Goal: Transaction & Acquisition: Obtain resource

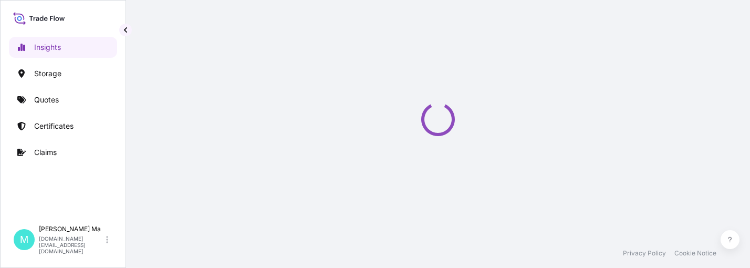
select select "2025"
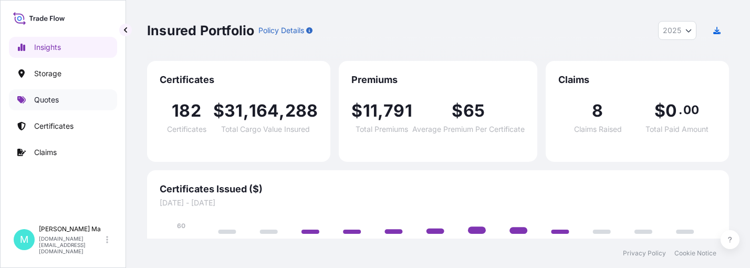
click at [49, 99] on p "Quotes" at bounding box center [46, 99] width 25 height 10
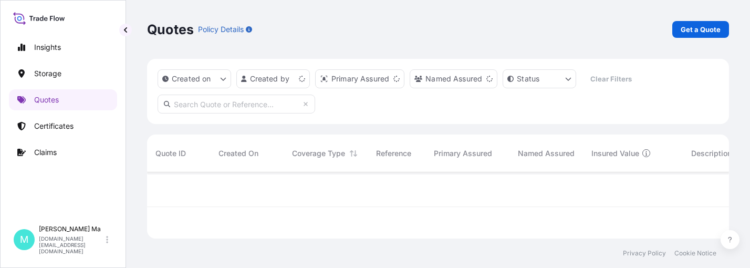
scroll to position [64, 574]
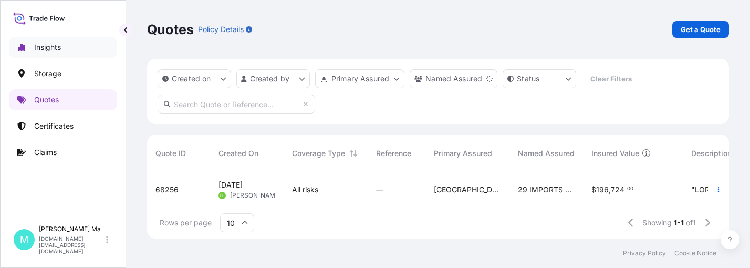
click at [58, 44] on p "Insights" at bounding box center [47, 47] width 27 height 10
select select "2025"
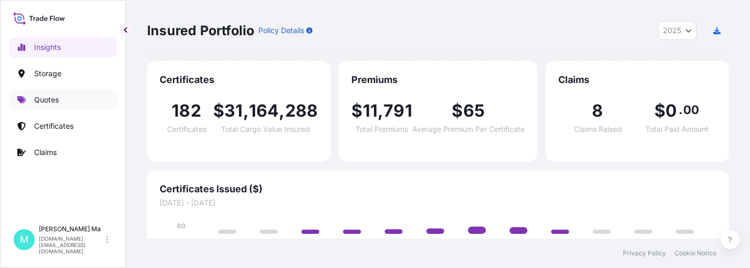
click at [46, 97] on p "Quotes" at bounding box center [46, 99] width 25 height 10
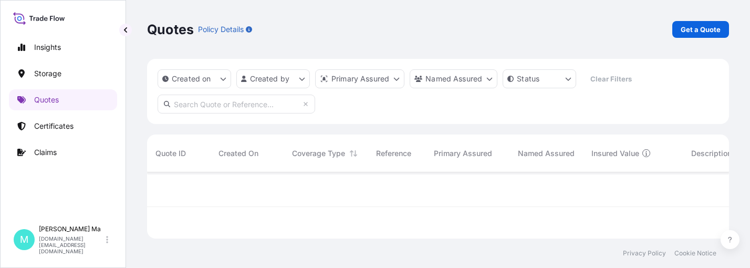
scroll to position [64, 574]
click at [696, 31] on p "Get a Quote" at bounding box center [700, 29] width 40 height 10
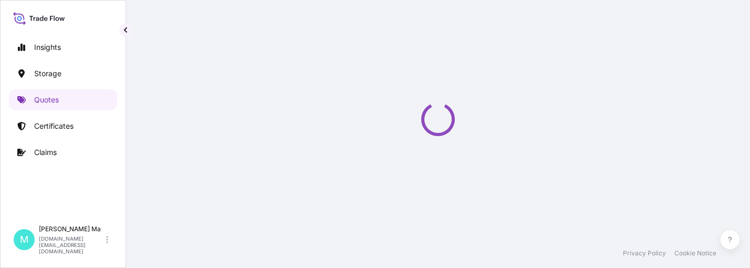
select select "Water"
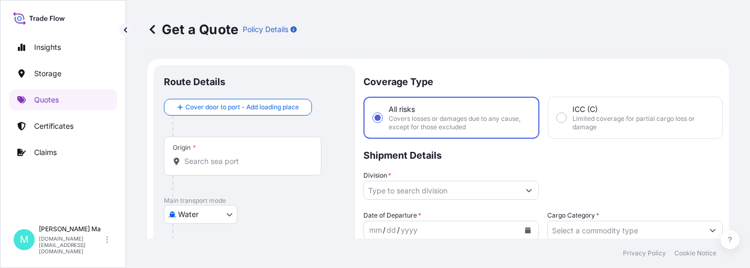
scroll to position [17, 0]
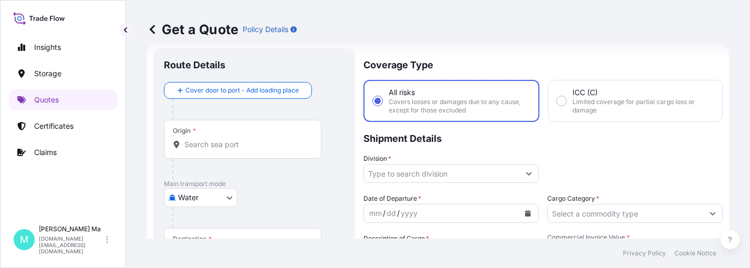
click at [218, 146] on input "Origin *" at bounding box center [246, 144] width 124 height 10
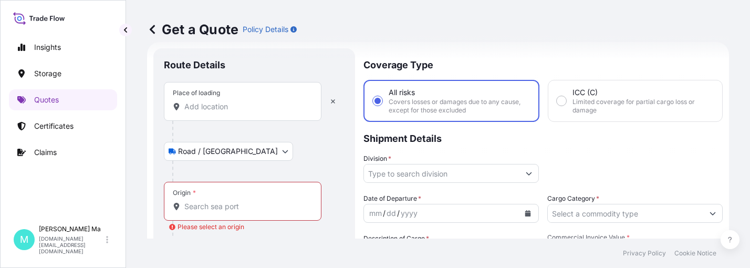
click at [224, 108] on input "Place of loading" at bounding box center [246, 106] width 124 height 10
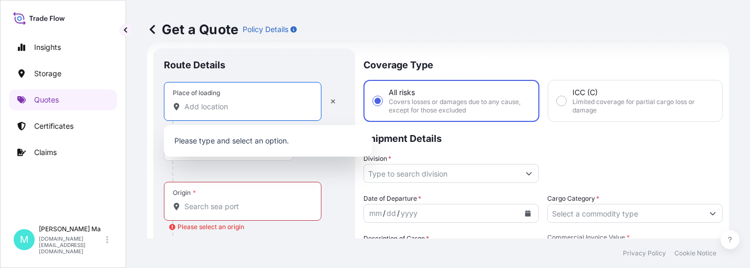
paste input "Bensalem PA 19020"
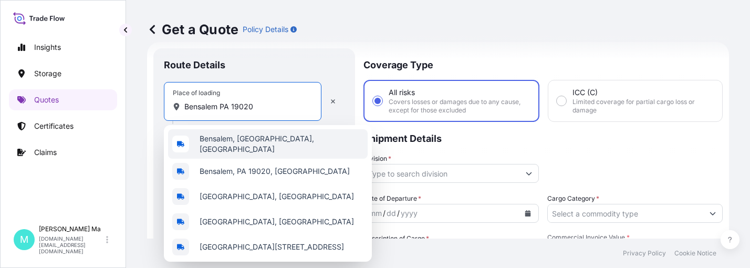
click at [264, 149] on span "Bensalem, [GEOGRAPHIC_DATA], [GEOGRAPHIC_DATA]" at bounding box center [281, 143] width 164 height 21
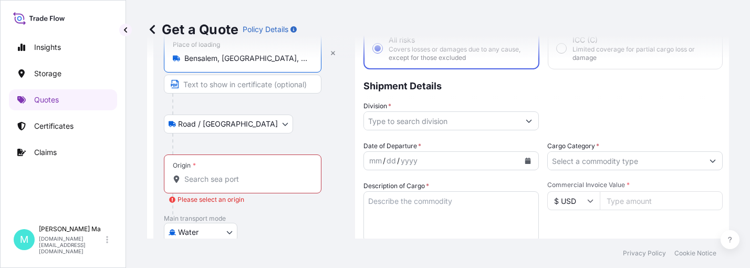
scroll to position [122, 0]
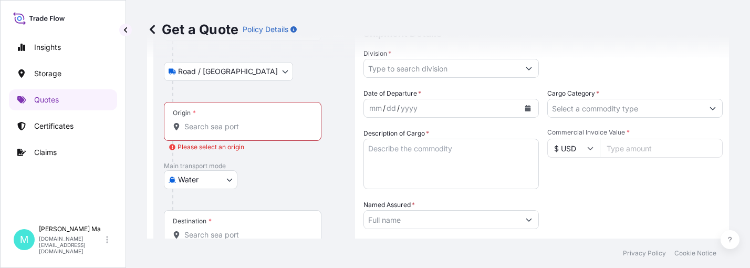
type input "Bensalem, [GEOGRAPHIC_DATA], [GEOGRAPHIC_DATA]"
click at [213, 125] on input "Origin * Please select an origin" at bounding box center [246, 126] width 124 height 10
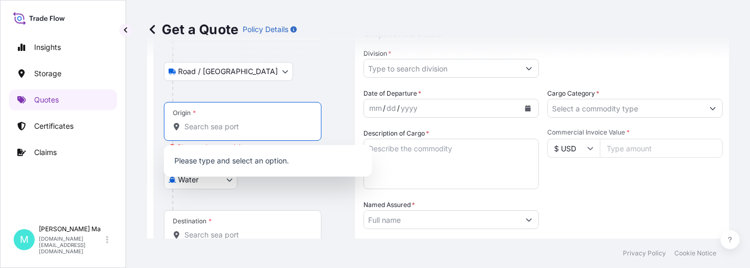
paste input "[US_STATE]"
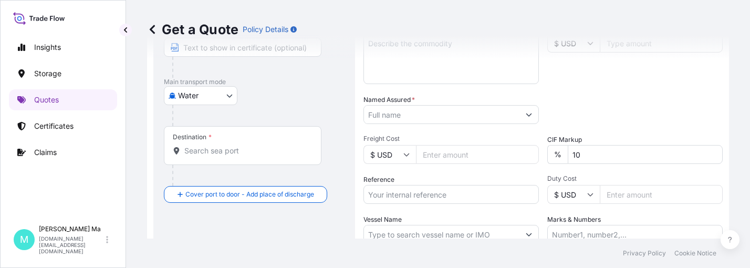
scroll to position [279, 0]
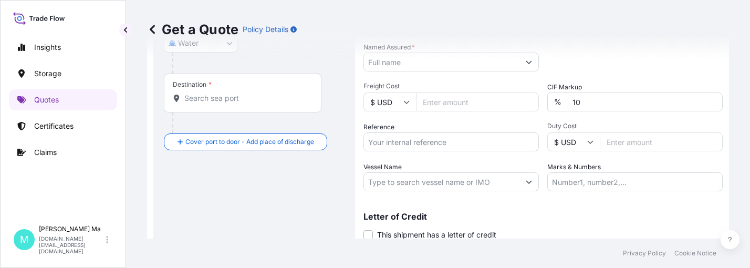
type input "USNYC - [US_STATE], [GEOGRAPHIC_DATA]"
click at [236, 102] on input "Destination *" at bounding box center [246, 98] width 124 height 10
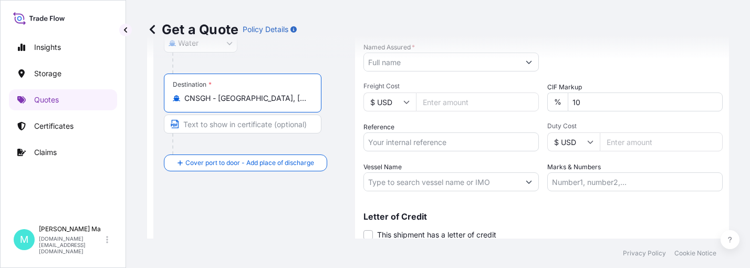
type input "CNSGH - [GEOGRAPHIC_DATA], [GEOGRAPHIC_DATA]"
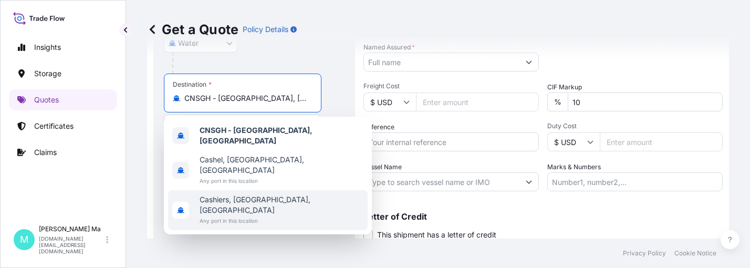
click at [248, 245] on footer "Privacy Policy Cookie Notice" at bounding box center [438, 252] width 624 height 29
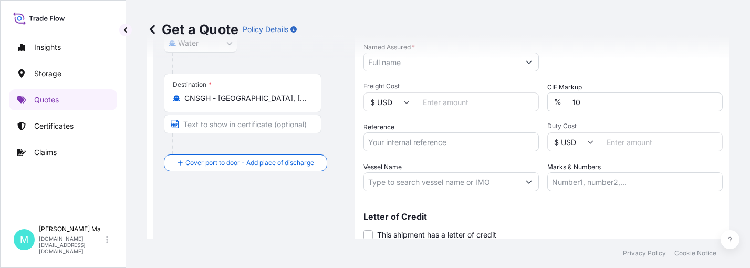
click at [524, 61] on button "Show suggestions" at bounding box center [528, 61] width 19 height 19
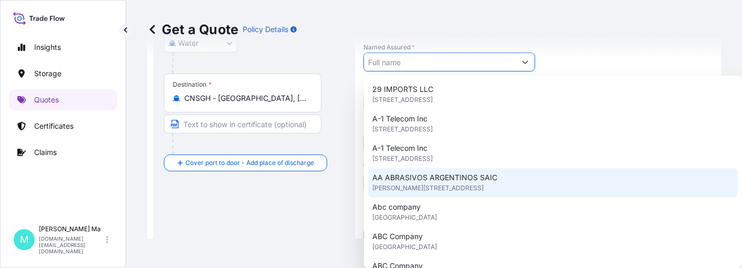
click at [299, 220] on div "Route Details Reset Route Details Place of loading [GEOGRAPHIC_DATA] / [GEOGRAP…" at bounding box center [254, 27] width 181 height 462
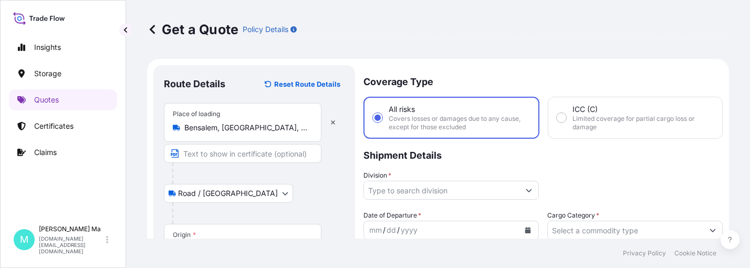
scroll to position [52, 0]
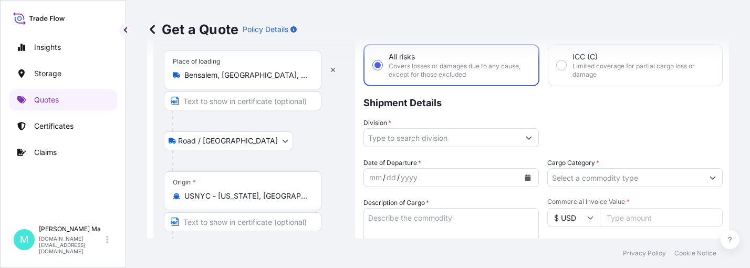
click at [520, 136] on button "Show suggestions" at bounding box center [528, 137] width 19 height 19
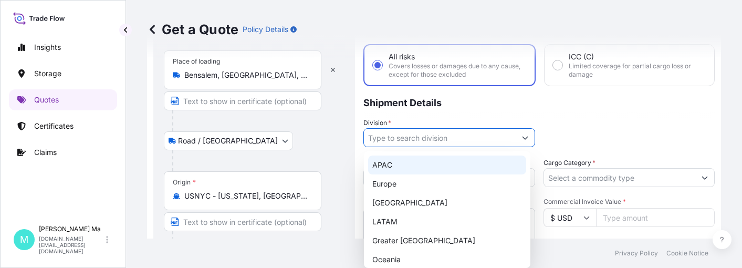
click at [409, 164] on div "APAC" at bounding box center [447, 164] width 158 height 19
type input "APAC"
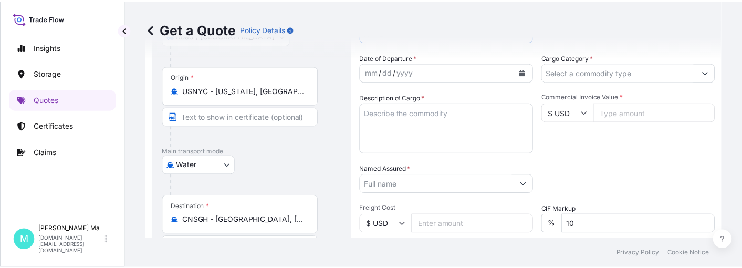
scroll to position [105, 0]
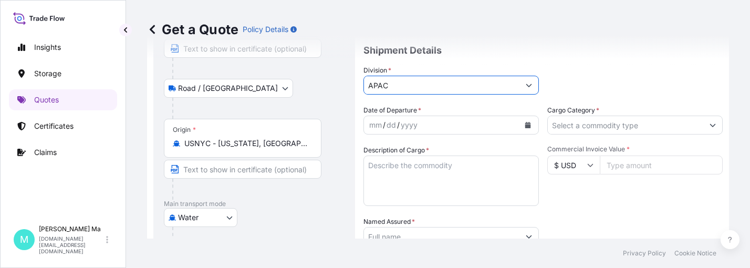
click at [525, 125] on icon "Calendar" at bounding box center [528, 125] width 6 height 6
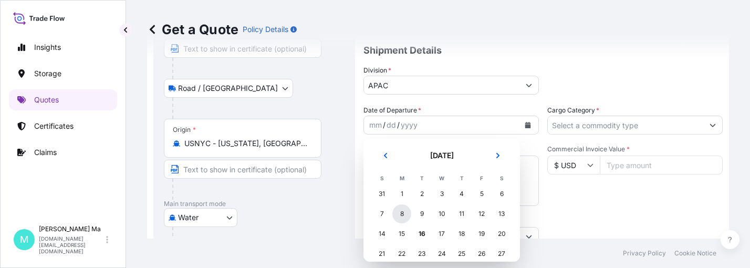
click at [399, 213] on div "8" at bounding box center [401, 213] width 19 height 19
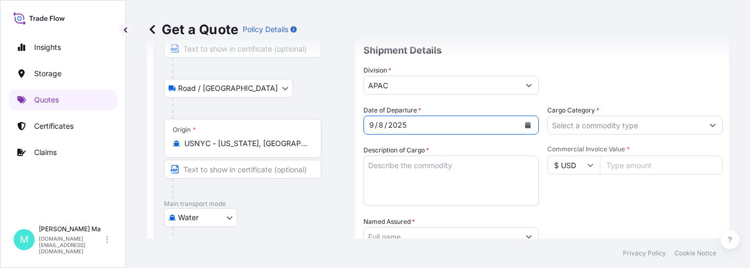
click at [708, 126] on form "Route Details Reset Route Details Place of loading [GEOGRAPHIC_DATA], [GEOGRAPH…" at bounding box center [438, 202] width 582 height 496
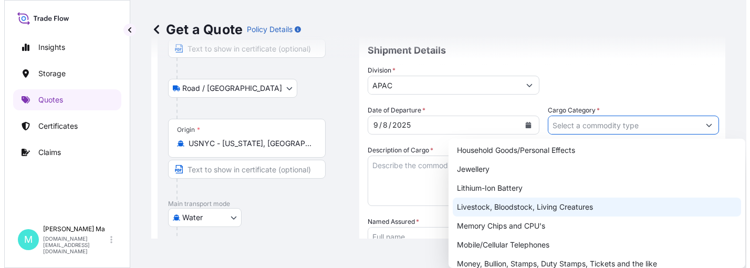
scroll to position [82, 0]
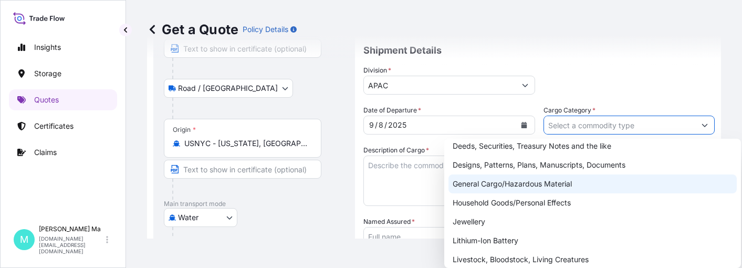
click at [521, 181] on div "General Cargo/Hazardous Material" at bounding box center [592, 183] width 288 height 19
type input "General Cargo/Hazardous Material"
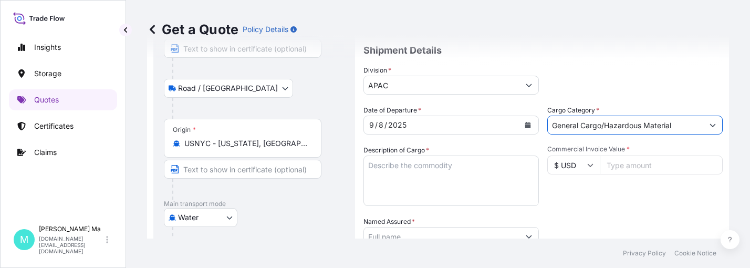
click at [629, 165] on input "Commercial Invoice Value *" at bounding box center [660, 164] width 123 height 19
click at [460, 165] on textarea "Description of Cargo *" at bounding box center [450, 180] width 175 height 50
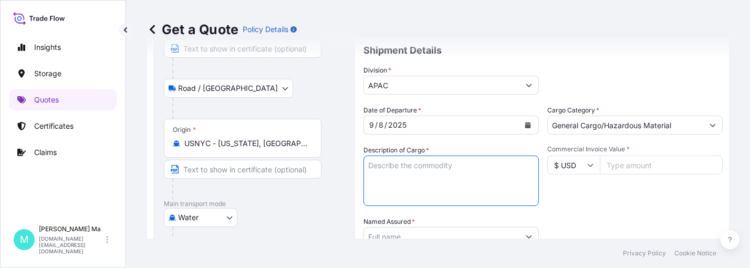
paste textarea "PRESS AID (SYNTHETIC WAX)"
type textarea "PRESS AID (SYNTHETIC WAX)"
click at [626, 164] on input "Commercial Invoice Value *" at bounding box center [660, 164] width 123 height 19
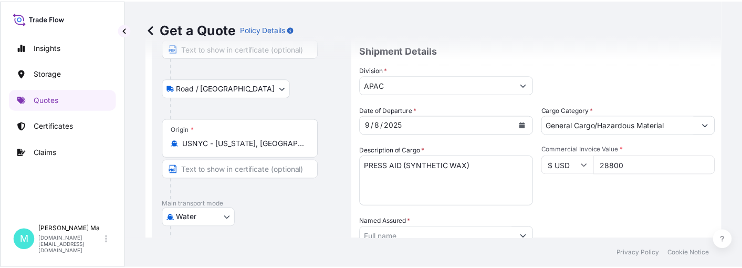
scroll to position [157, 0]
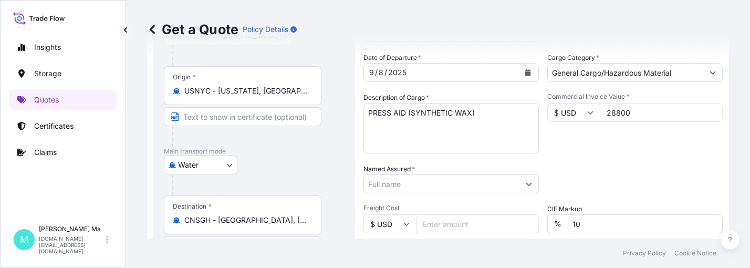
type input "28800"
click at [526, 183] on icon "Show suggestions" at bounding box center [529, 184] width 6 height 3
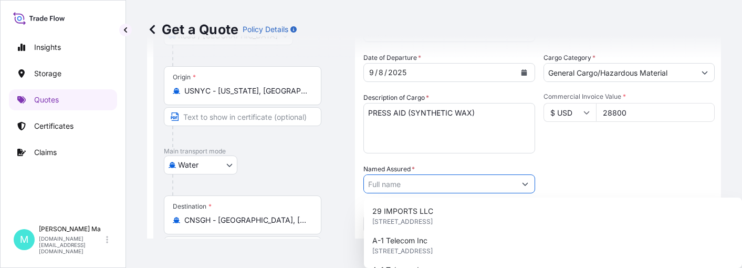
scroll to position [262, 0]
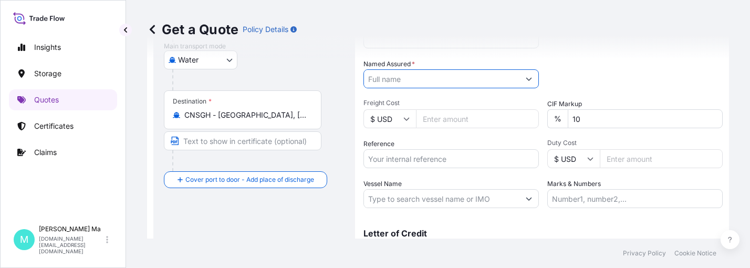
click at [529, 81] on button "Show suggestions" at bounding box center [528, 78] width 19 height 19
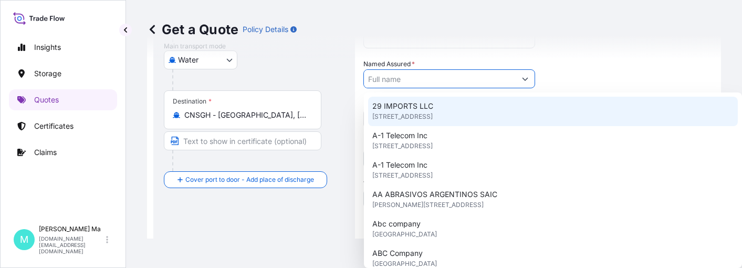
paste input "[PERSON_NAME] BIO-TECH COSMETIC ([GEOGRAPHIC_DATA]) CO LTD"
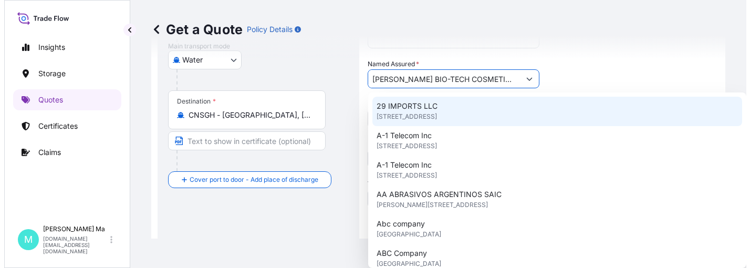
scroll to position [0, 43]
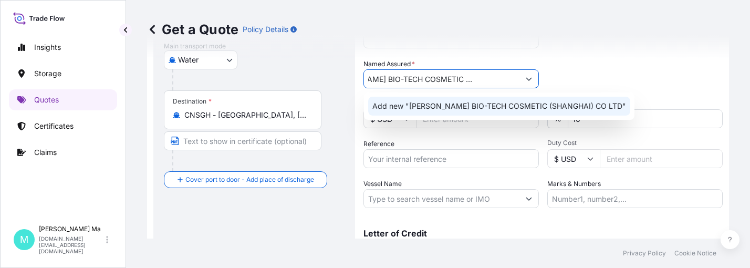
click at [446, 107] on span "Add new "[PERSON_NAME] BIO-TECH COSMETIC (SHANGHAI) CO LTD"" at bounding box center [499, 106] width 254 height 10
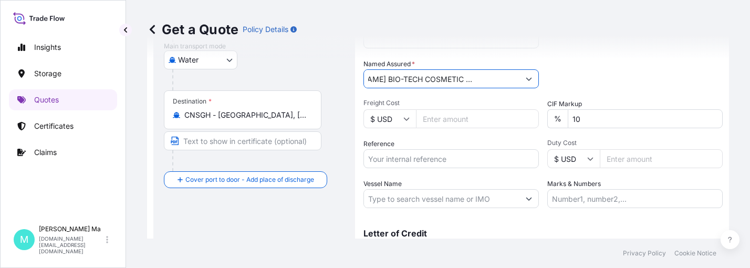
scroll to position [315, 0]
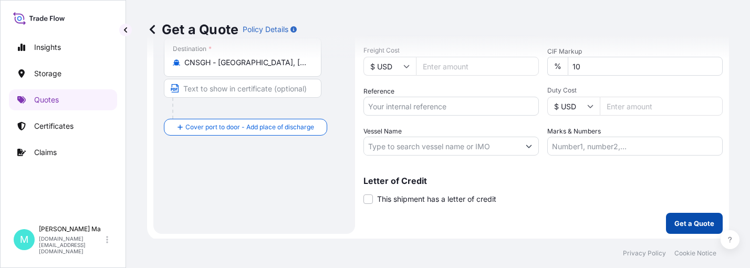
type input "[PERSON_NAME] BIO-TECH COSMETIC ([GEOGRAPHIC_DATA]) CO LTD"
click at [674, 224] on p "Get a Quote" at bounding box center [694, 223] width 40 height 10
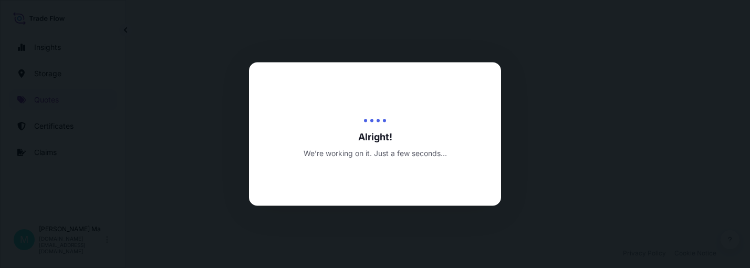
select select "Road / [GEOGRAPHIC_DATA]"
select select "Water"
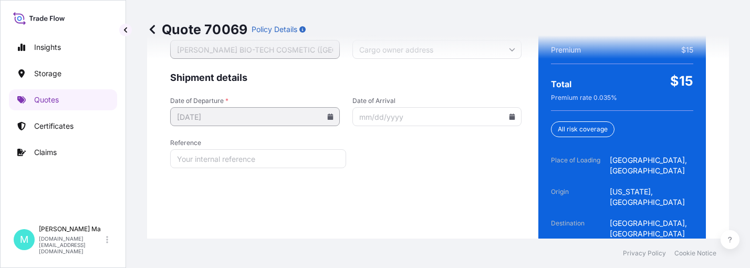
scroll to position [1827, 0]
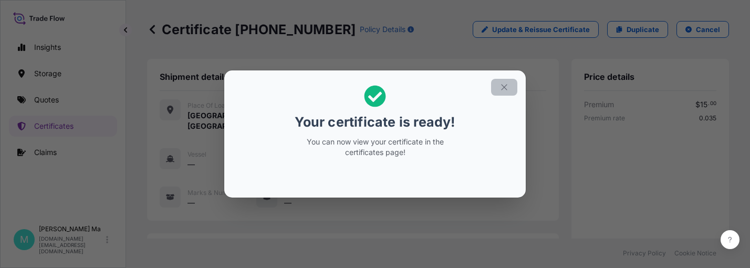
click at [501, 89] on icon "button" at bounding box center [503, 86] width 9 height 9
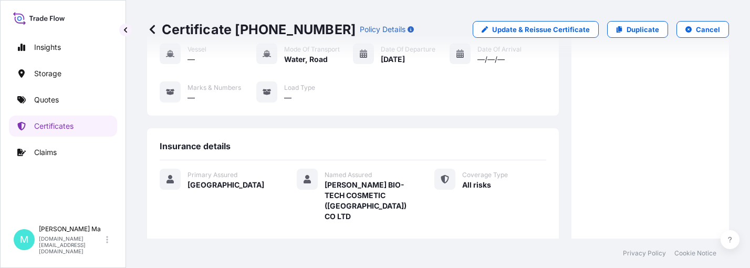
scroll to position [52, 0]
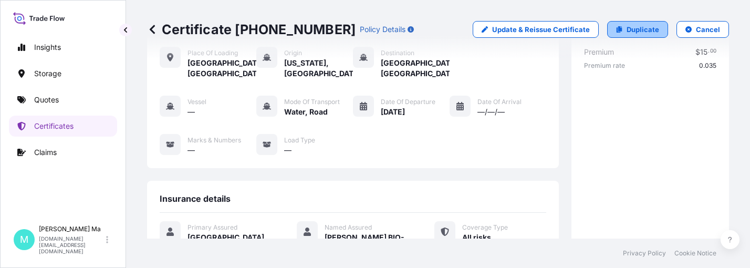
click at [633, 30] on p "Duplicate" at bounding box center [642, 29] width 33 height 10
select select "Road / [GEOGRAPHIC_DATA]"
select select "Water"
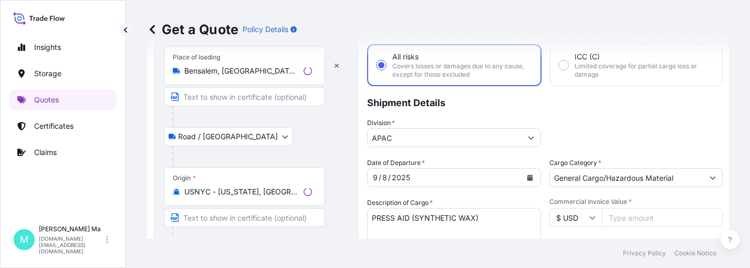
scroll to position [17, 0]
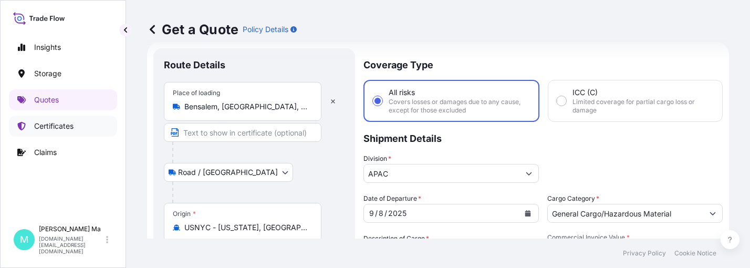
click at [46, 127] on p "Certificates" at bounding box center [53, 126] width 39 height 10
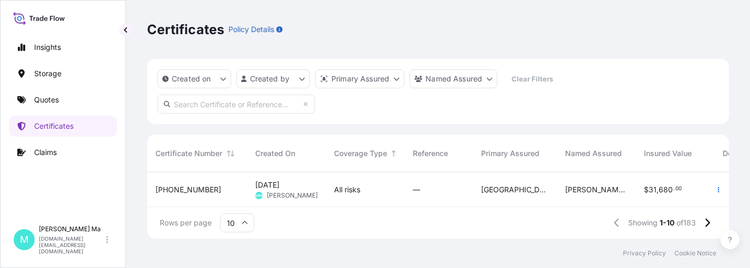
click at [308, 186] on div "[DATE] MM [PERSON_NAME]" at bounding box center [286, 190] width 62 height 20
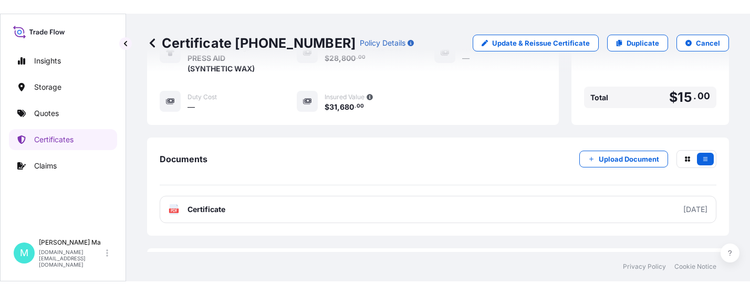
scroll to position [364, 0]
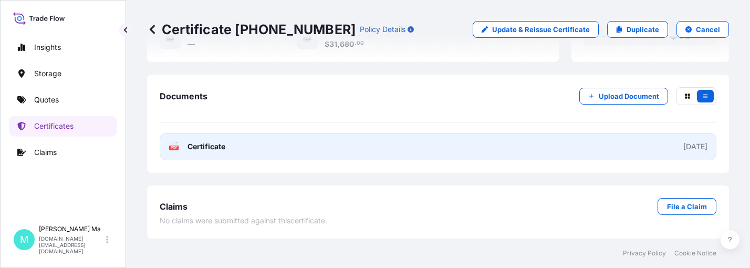
click at [241, 145] on link "PDF Certificate [DATE]" at bounding box center [438, 146] width 556 height 27
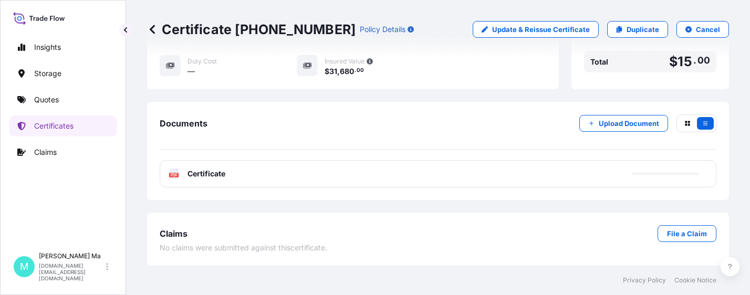
scroll to position [337, 0]
